Goal: Complete application form

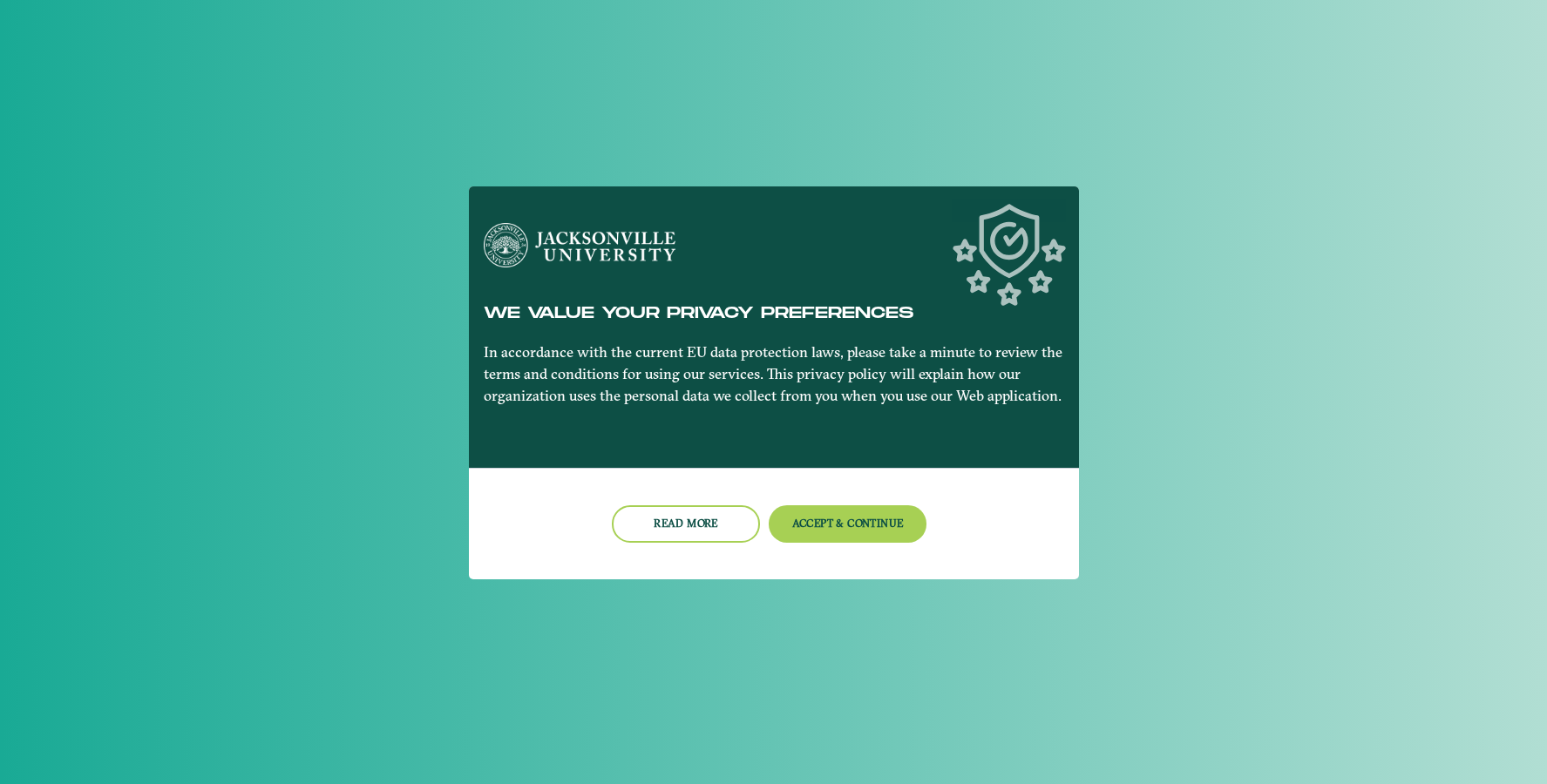
click at [793, 527] on button "Accept & Continue" at bounding box center [847, 524] width 158 height 38
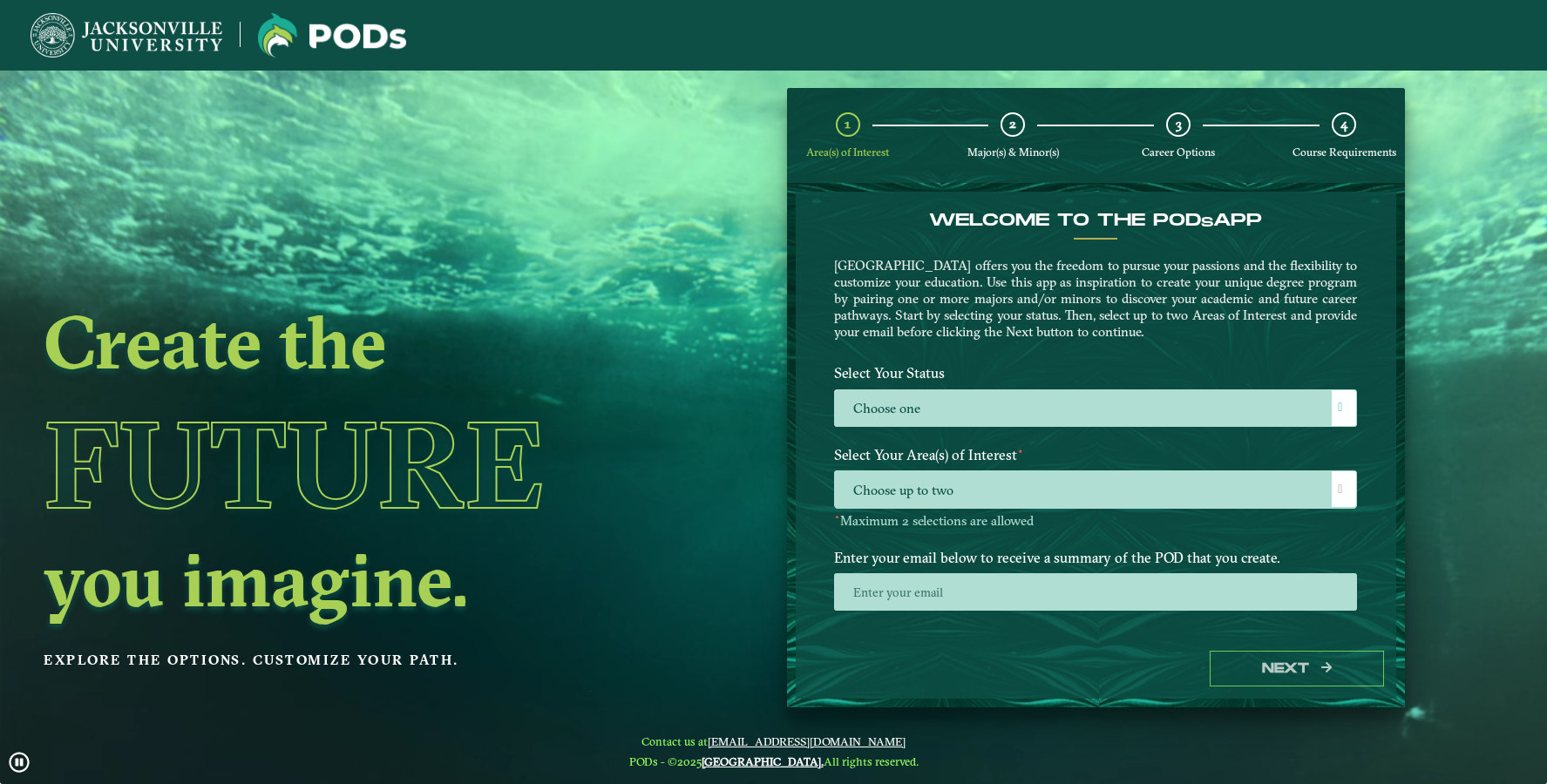
click at [891, 409] on label "Choose one" at bounding box center [1095, 410] width 521 height 38
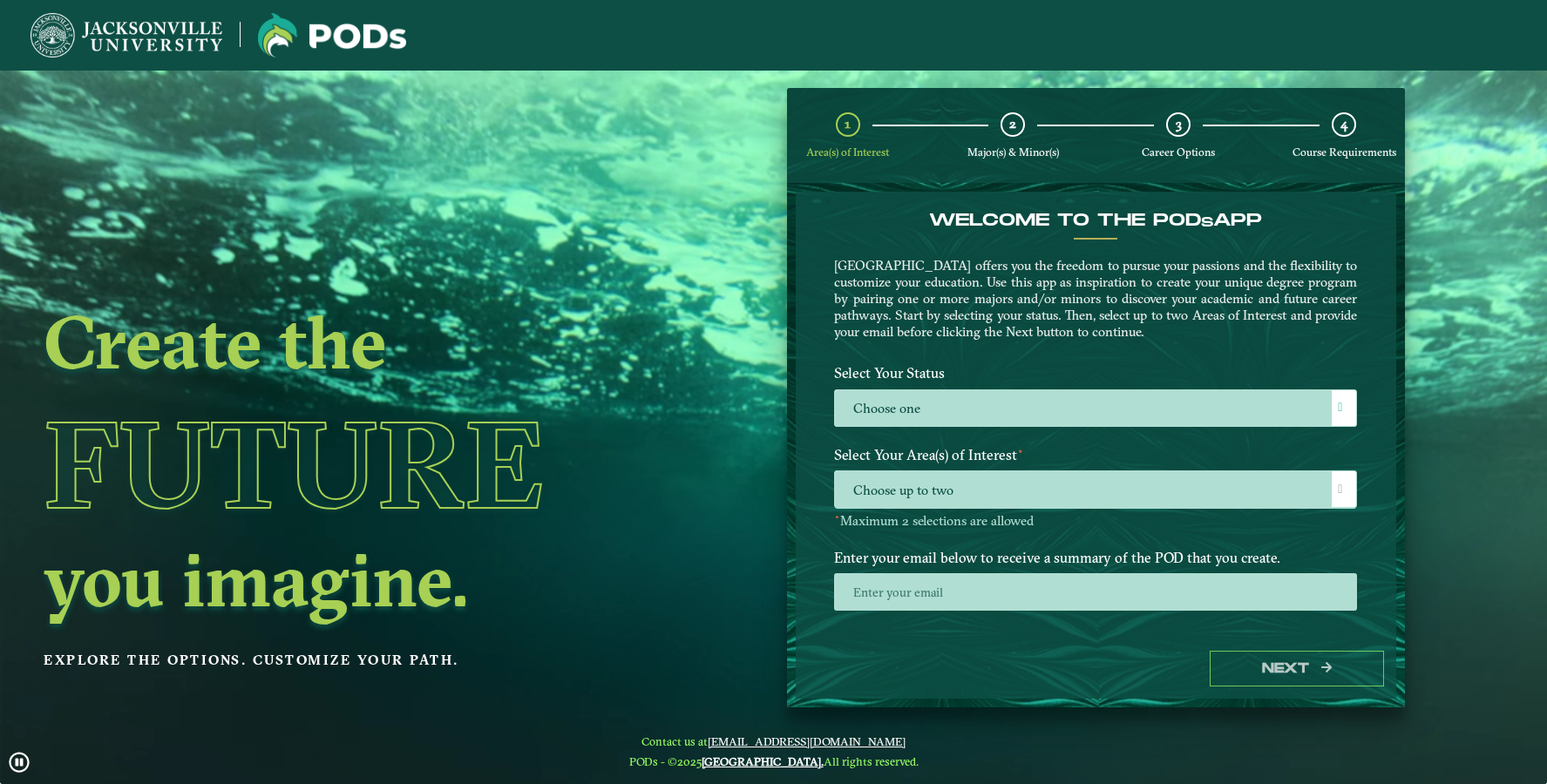
scroll to position [10, 71]
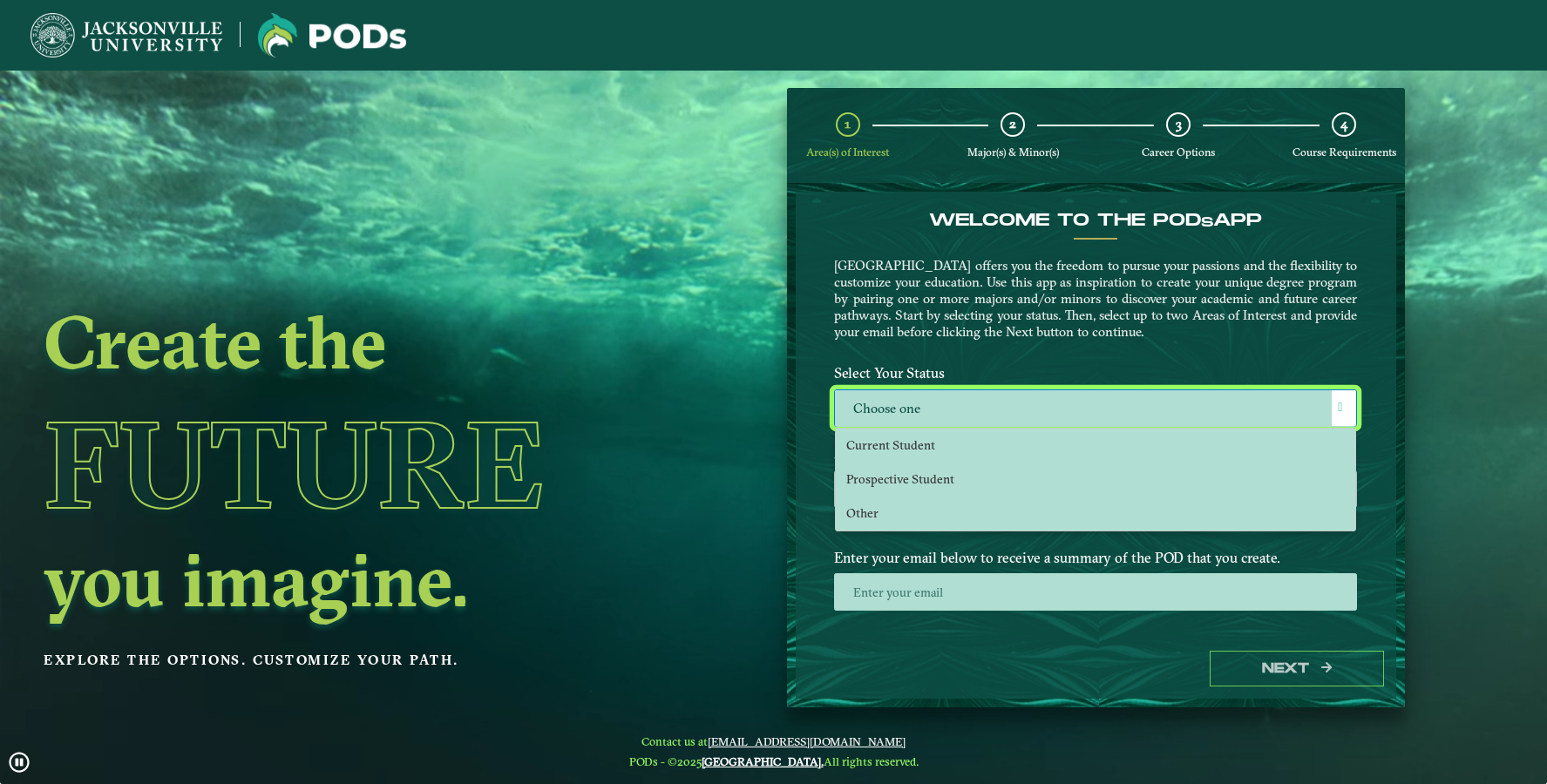
click at [909, 502] on li "Other" at bounding box center [1095, 514] width 520 height 34
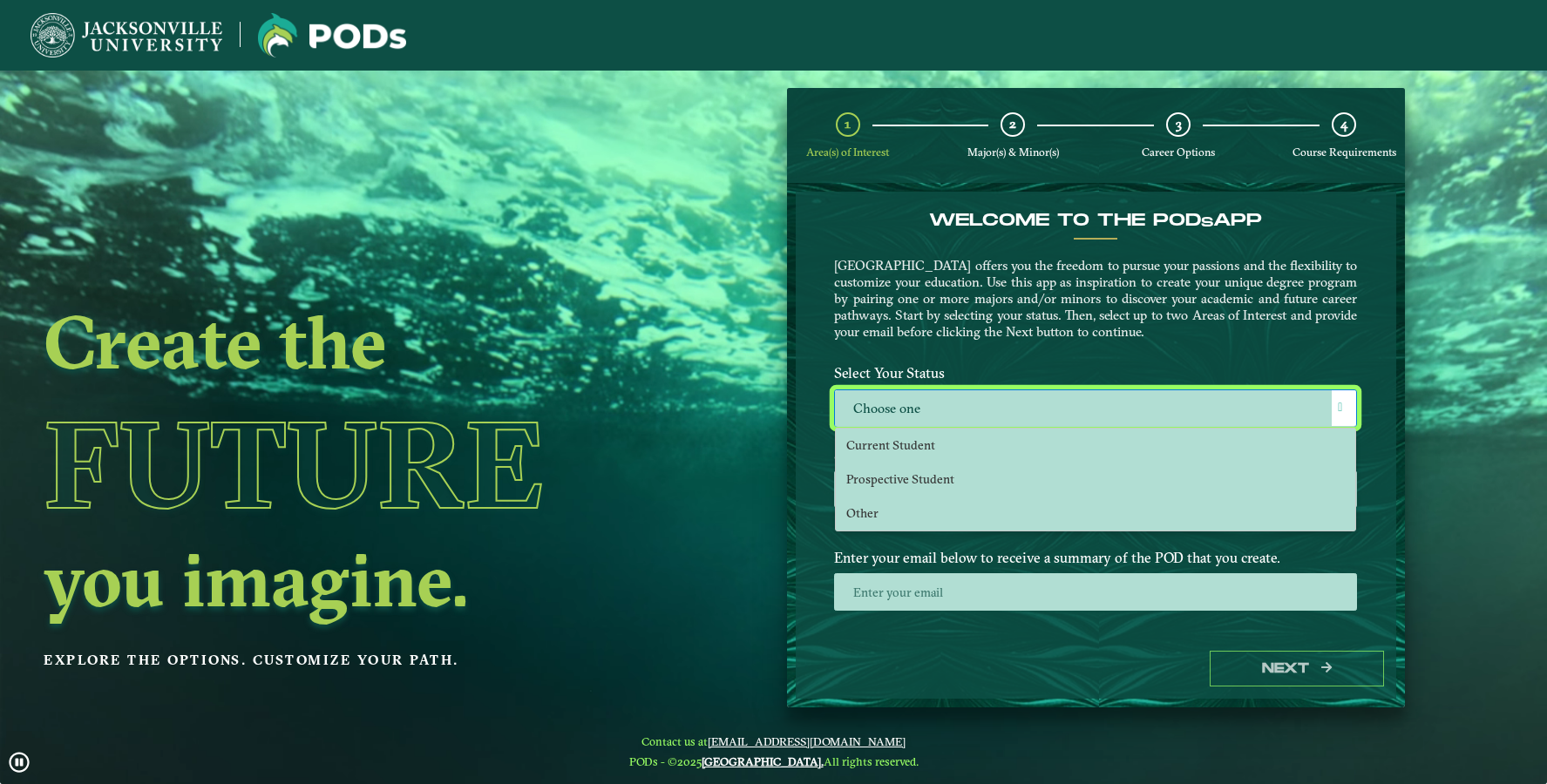
select select "[object Object]"
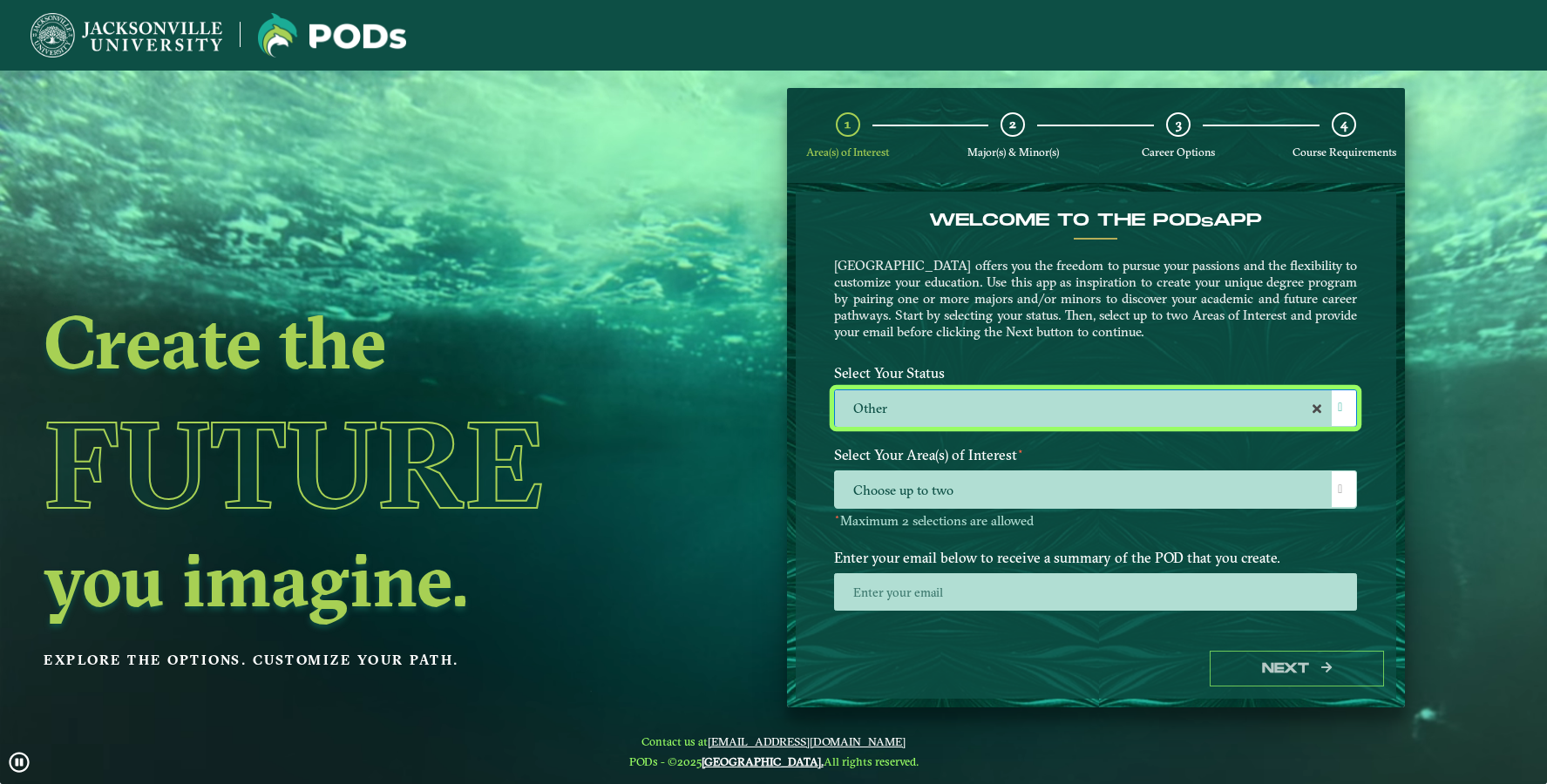
click at [922, 502] on span "Choose up to two" at bounding box center [1095, 491] width 521 height 38
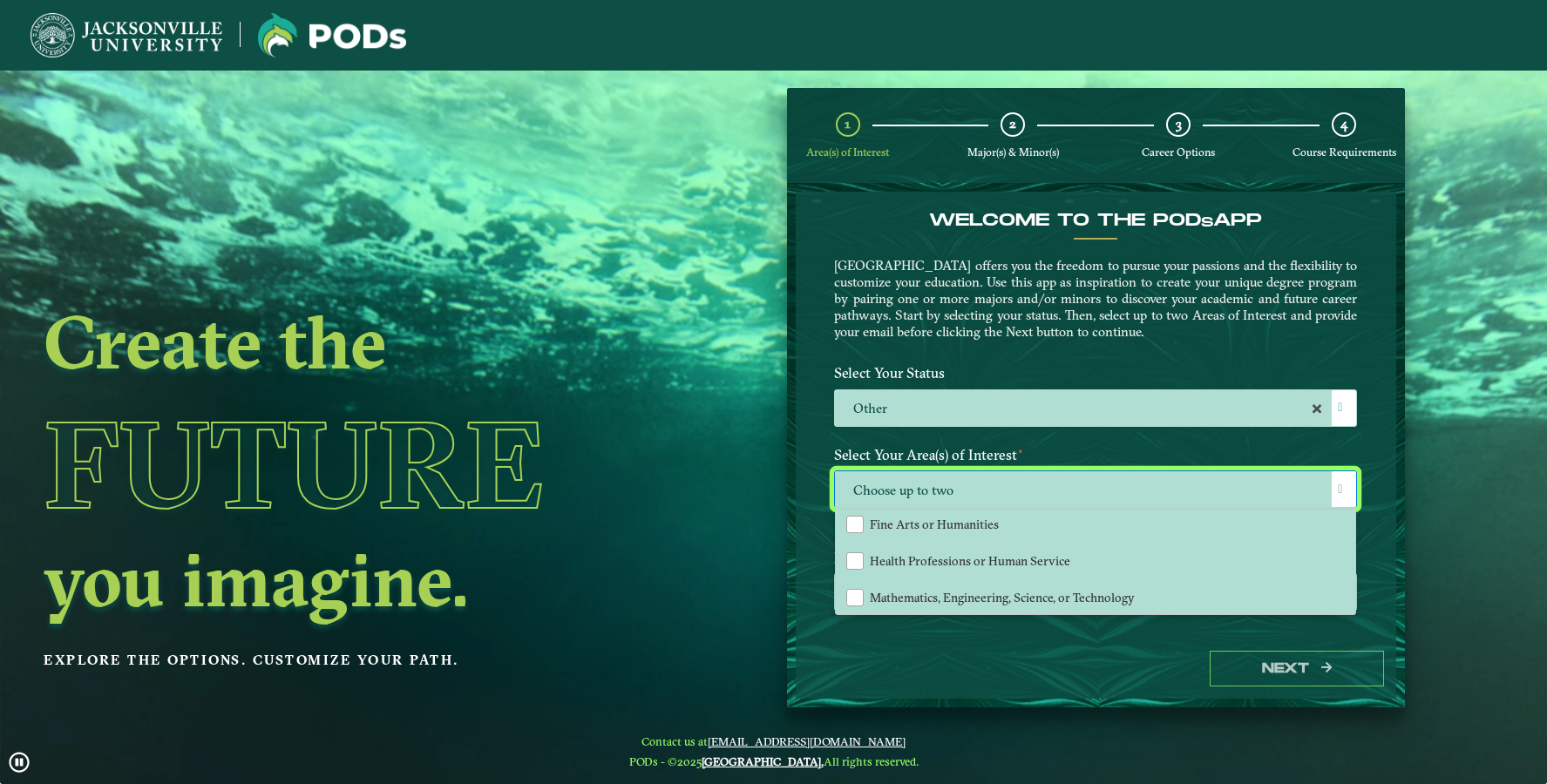
scroll to position [12, 0]
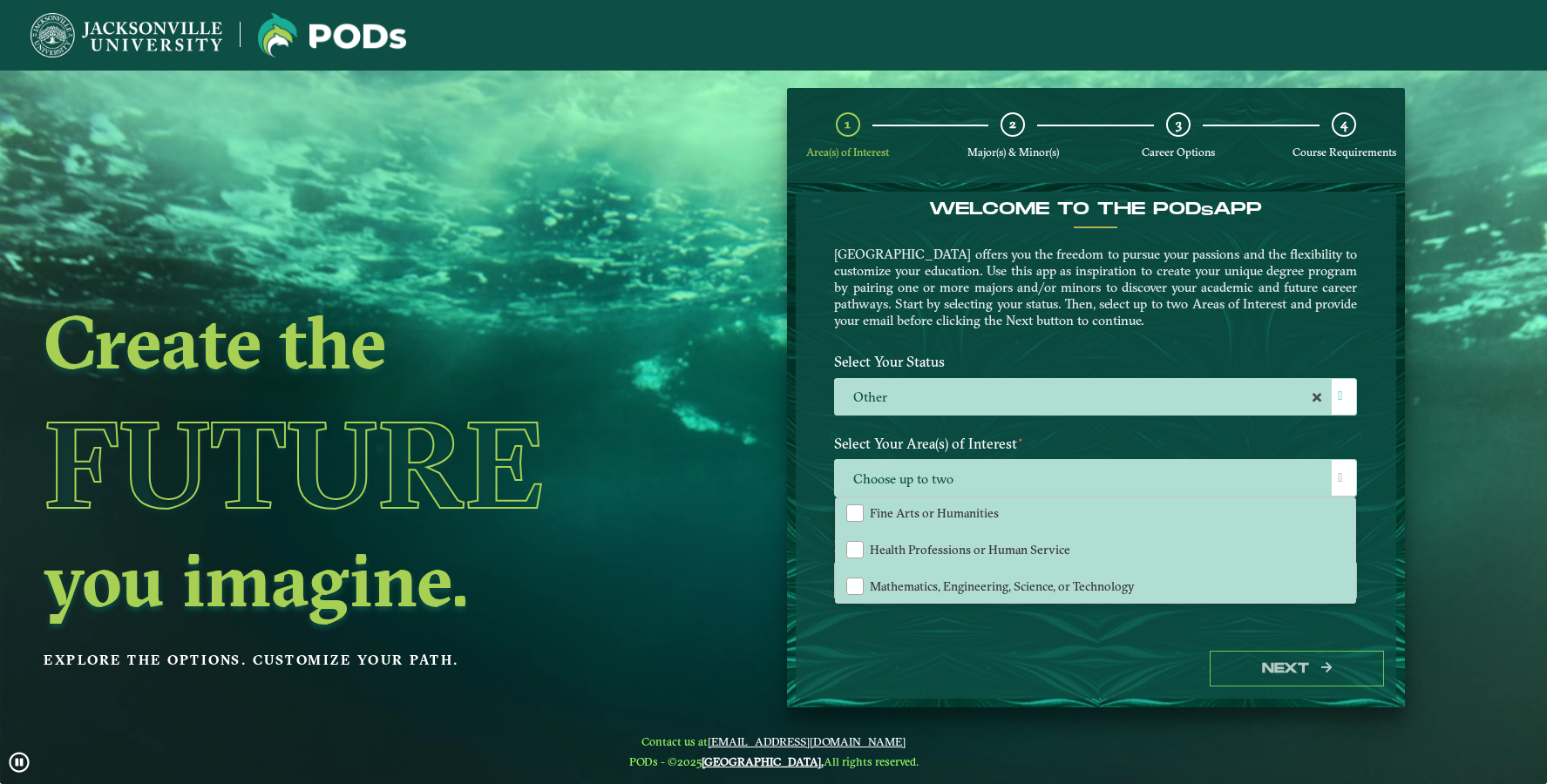
click at [923, 581] on span "Mathematics, Engineering, Science, or Technology" at bounding box center [1002, 586] width 265 height 15
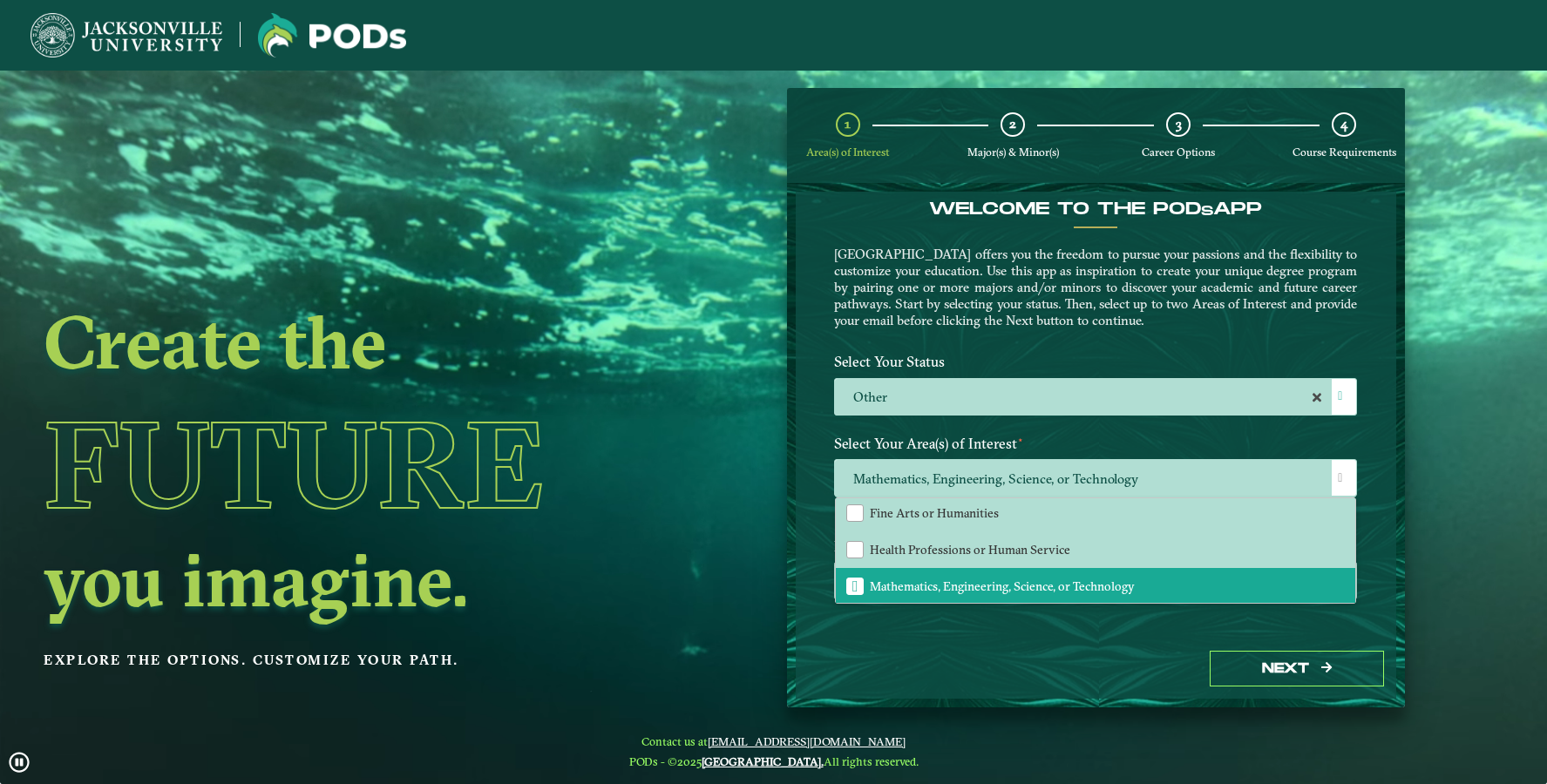
click at [925, 633] on div "Welcome to the POD s app [GEOGRAPHIC_DATA] offers you the freedom to pursue you…" at bounding box center [1097, 415] width 602 height 447
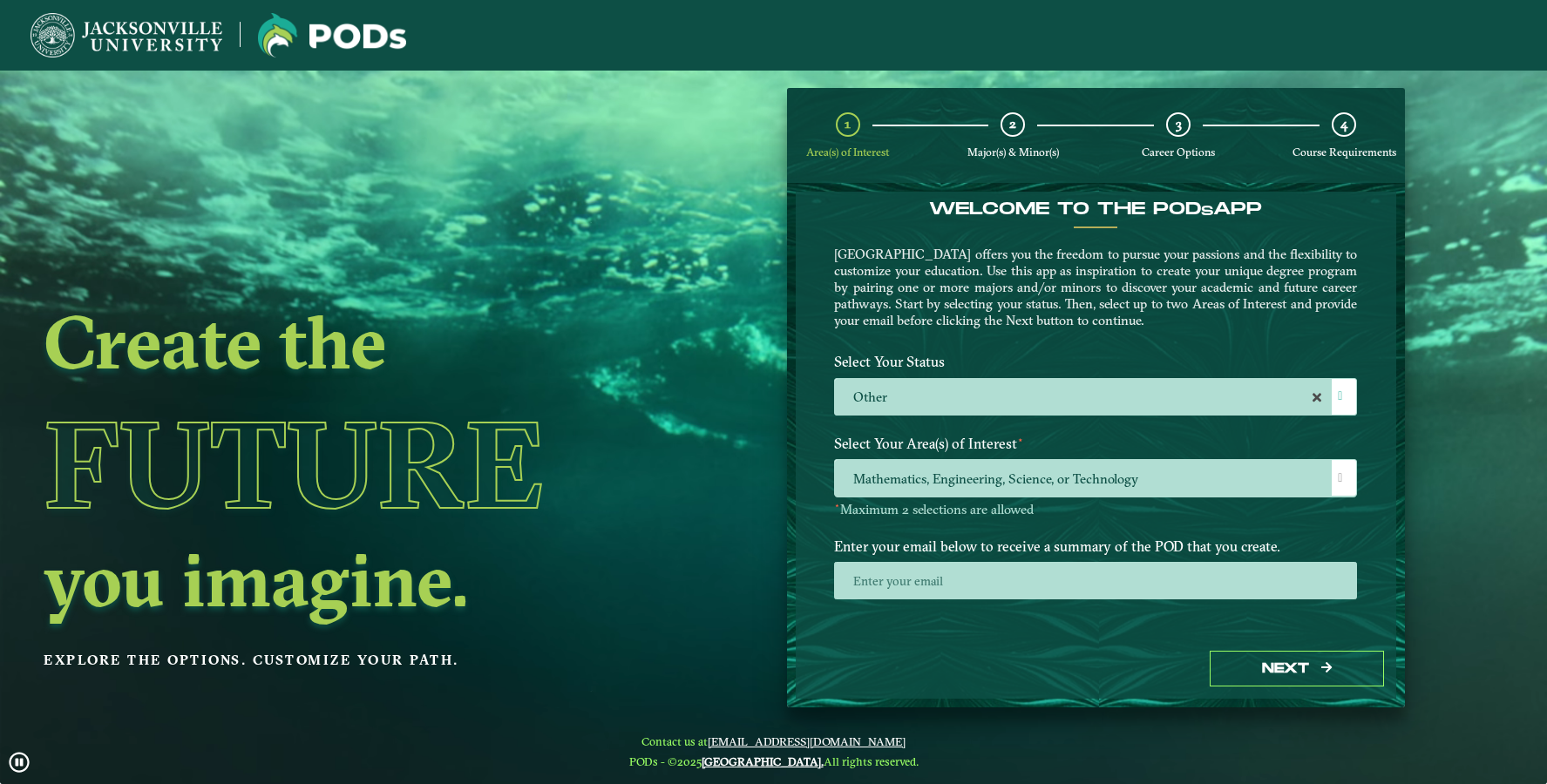
click at [933, 590] on input "email" at bounding box center [1095, 581] width 523 height 38
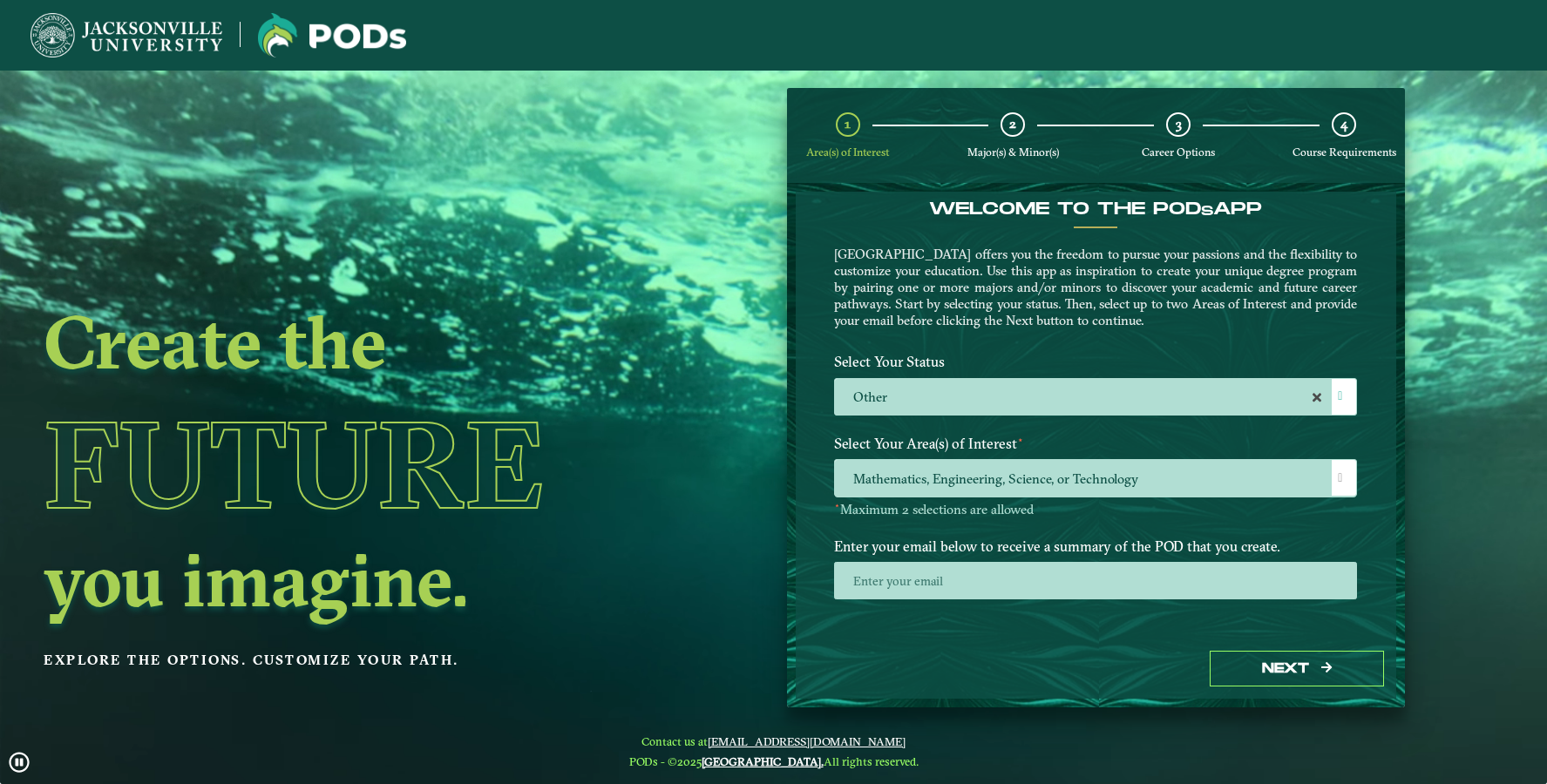
click at [936, 615] on div "Enter your email below to receive a summary of the POD that you create." at bounding box center [1096, 576] width 549 height 95
